Goal: Task Accomplishment & Management: Use online tool/utility

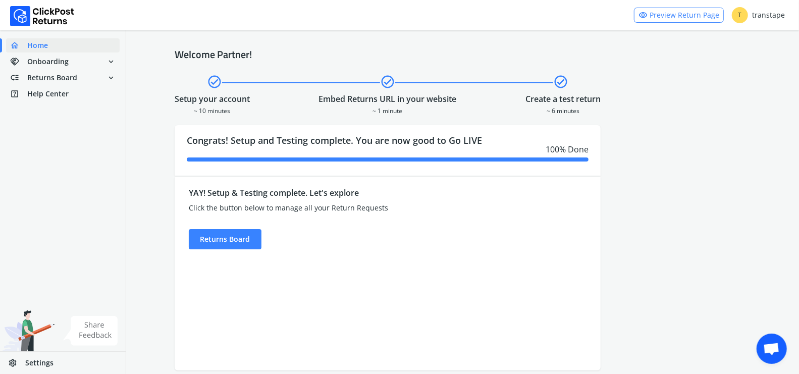
click at [215, 250] on div "YAY! Setup & Testing complete. Let's explore Click the button below to manage a…" at bounding box center [334, 274] width 319 height 194
click at [217, 247] on div "Returns Board" at bounding box center [225, 239] width 73 height 20
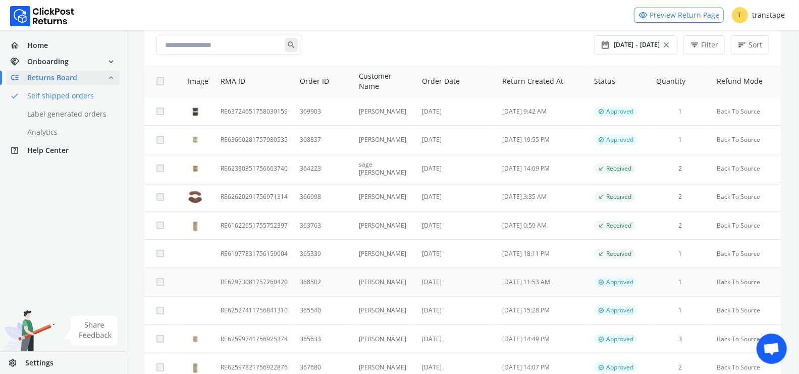
scroll to position [163, 0]
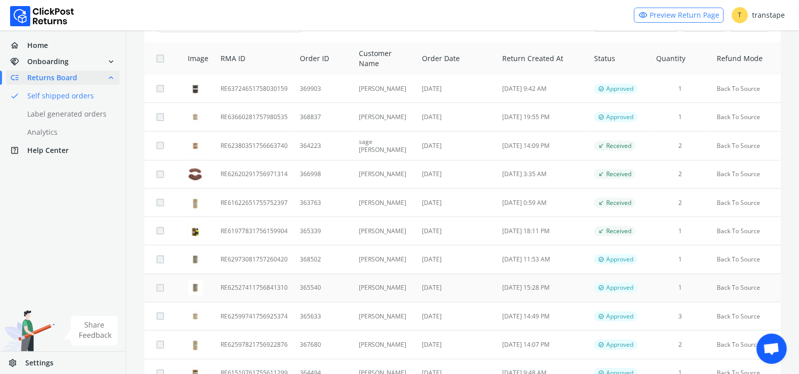
click at [248, 289] on td "RE62527411756841310" at bounding box center [253, 287] width 79 height 28
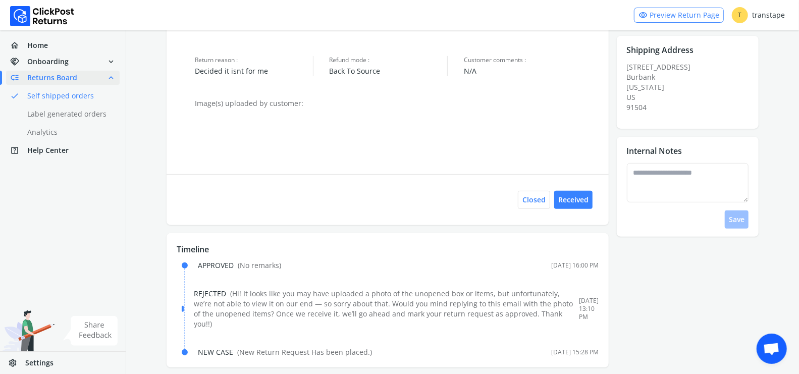
scroll to position [161, 0]
click at [577, 199] on button "Received" at bounding box center [573, 199] width 38 height 18
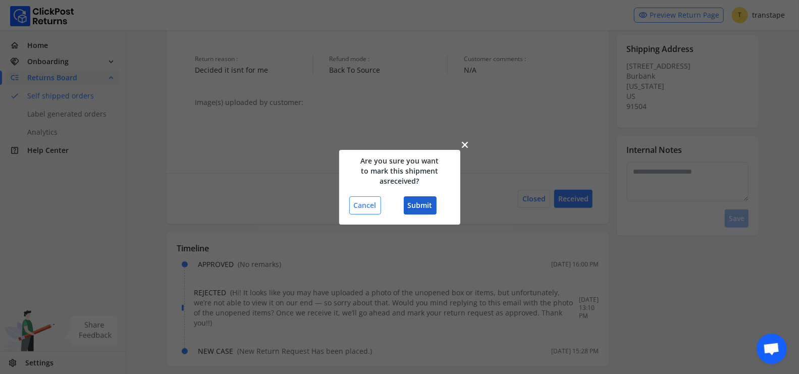
click at [425, 205] on button "Submit" at bounding box center [420, 205] width 33 height 18
